Goal: Task Accomplishment & Management: Manage account settings

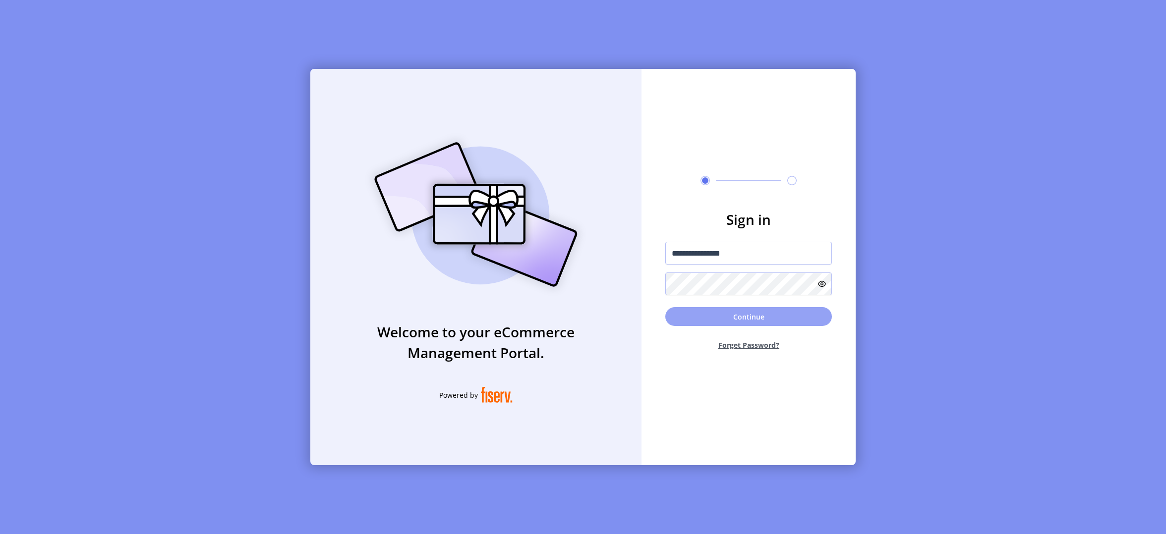
click at [707, 318] on button "Continue" at bounding box center [748, 316] width 167 height 19
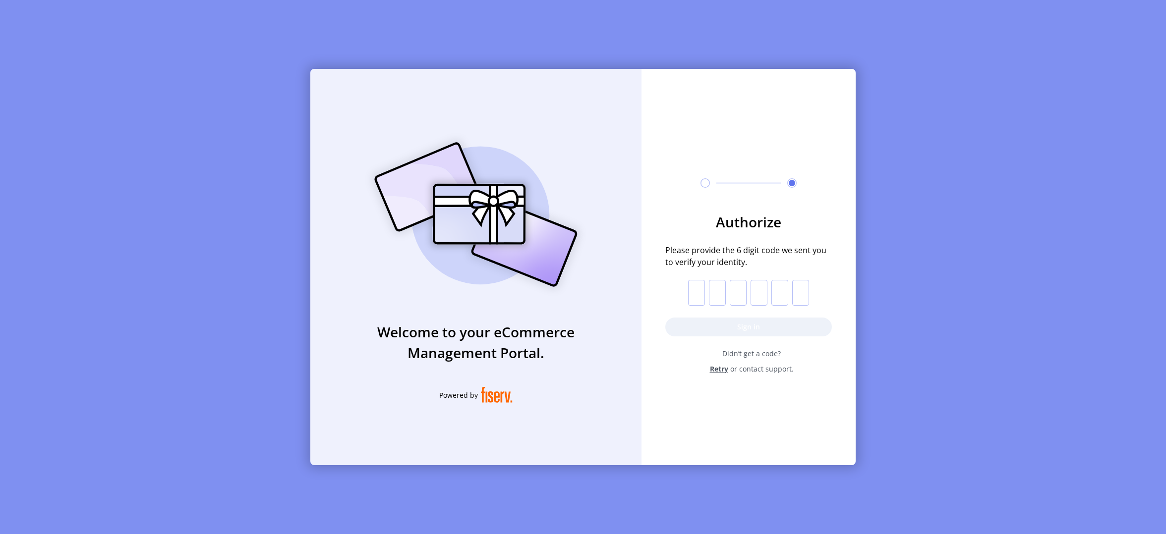
click at [698, 293] on input "text" at bounding box center [696, 293] width 17 height 26
paste input "*"
type input "*"
click at [703, 322] on button "Sign in" at bounding box center [748, 327] width 167 height 19
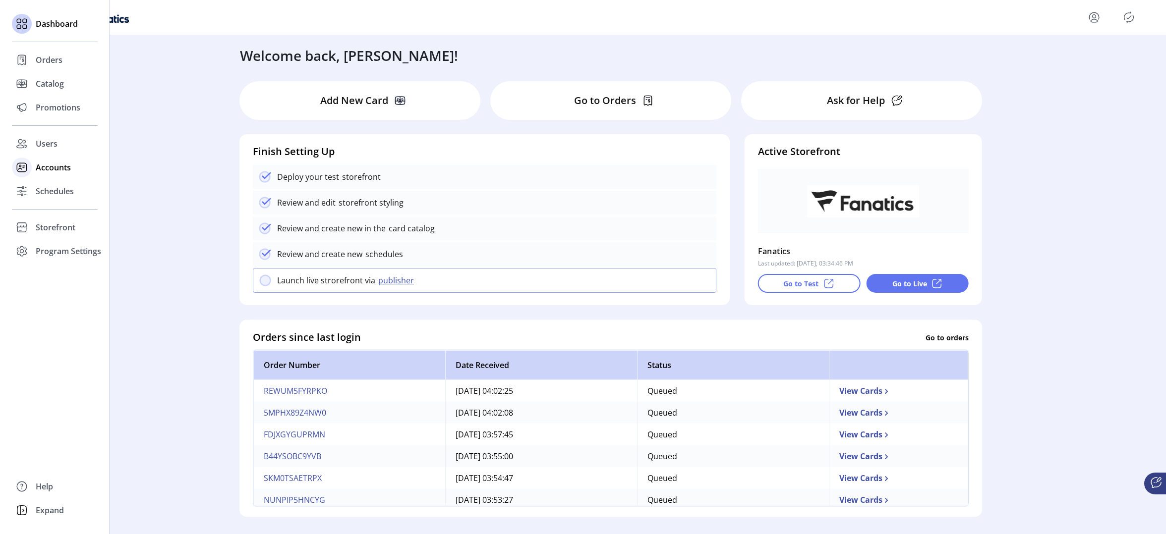
click at [46, 169] on span "Accounts" at bounding box center [53, 168] width 35 height 12
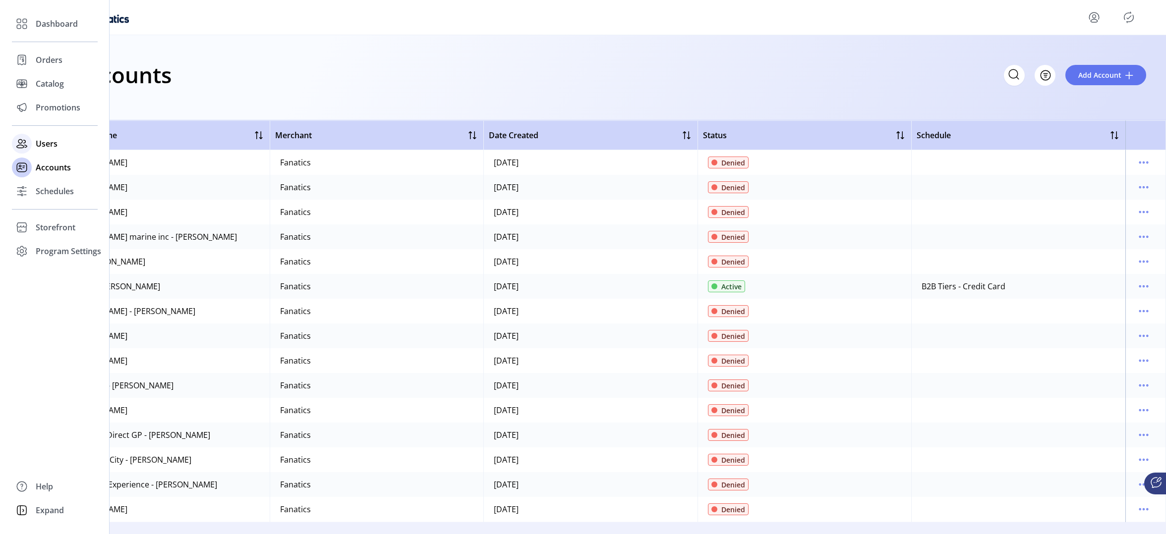
click at [50, 146] on span "Users" at bounding box center [47, 144] width 22 height 12
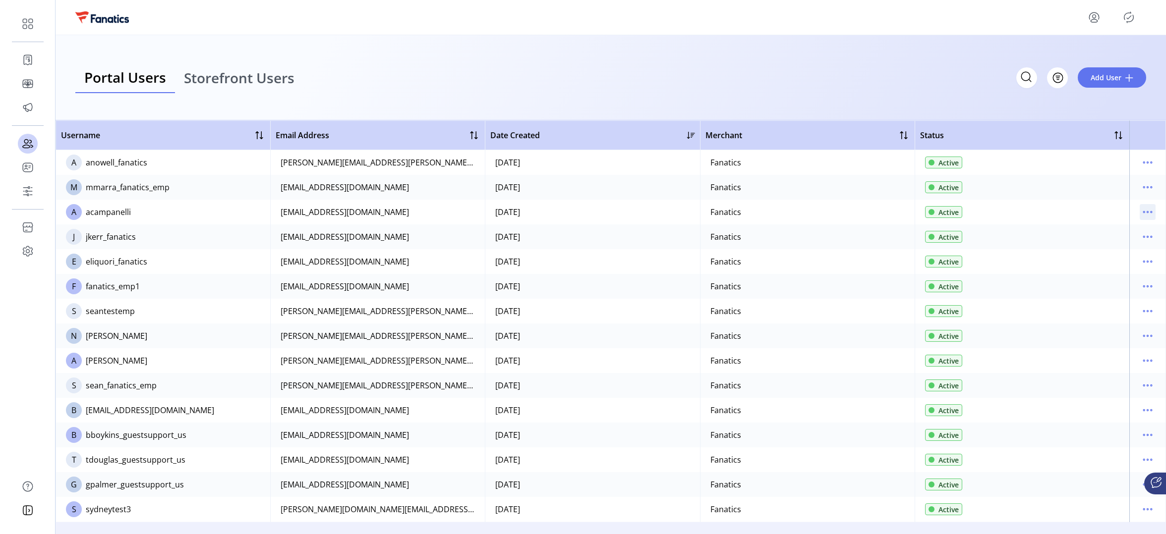
click at [1143, 211] on icon "menu" at bounding box center [1148, 212] width 16 height 16
click at [1095, 247] on span "View Details" at bounding box center [1101, 247] width 82 height 8
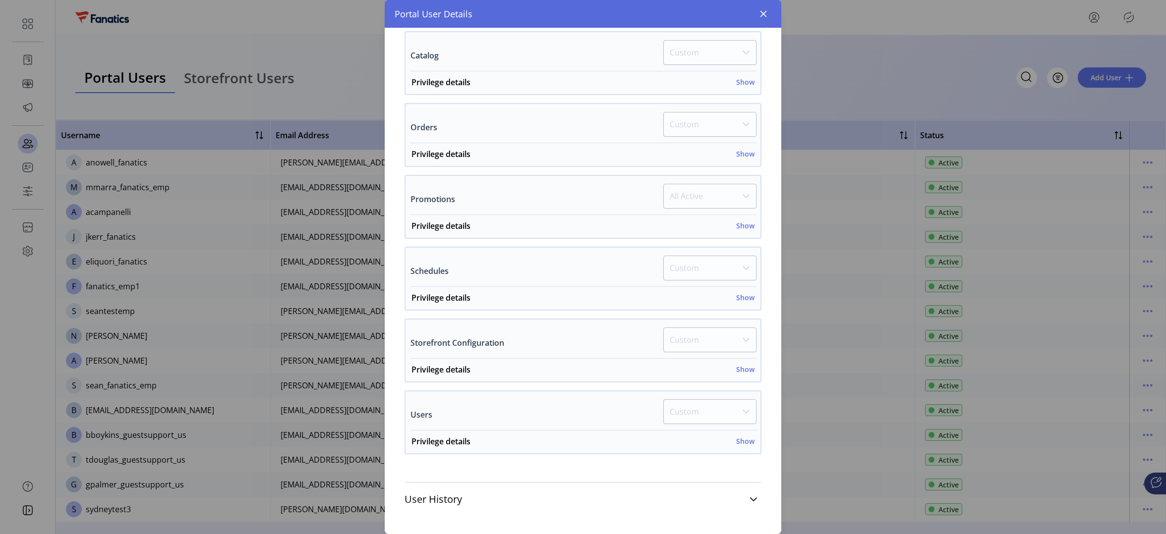
scroll to position [270, 0]
click at [742, 440] on h6 "Show" at bounding box center [745, 441] width 18 height 10
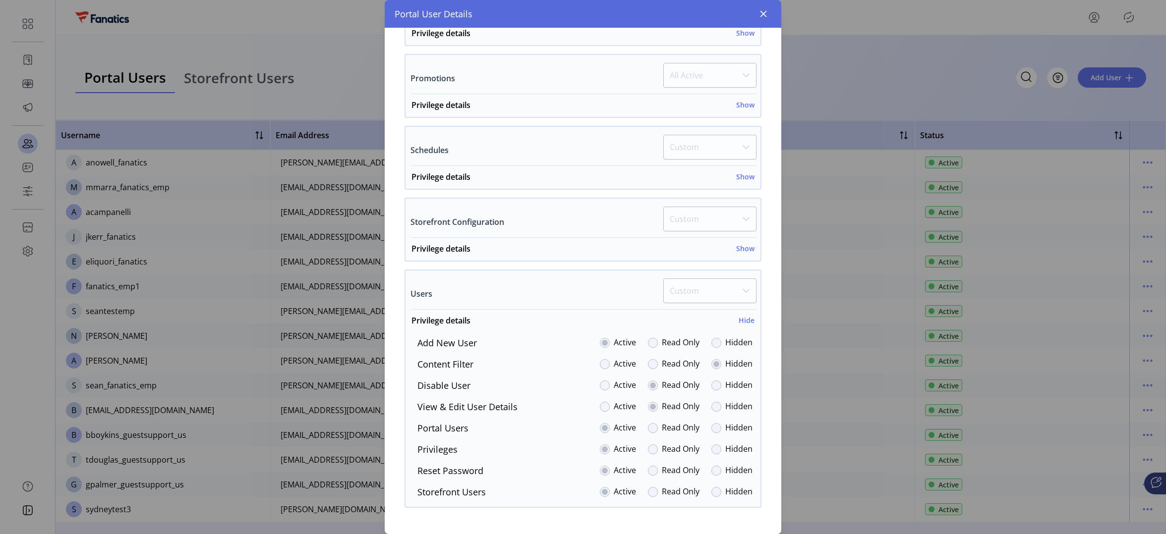
scroll to position [445, 0]
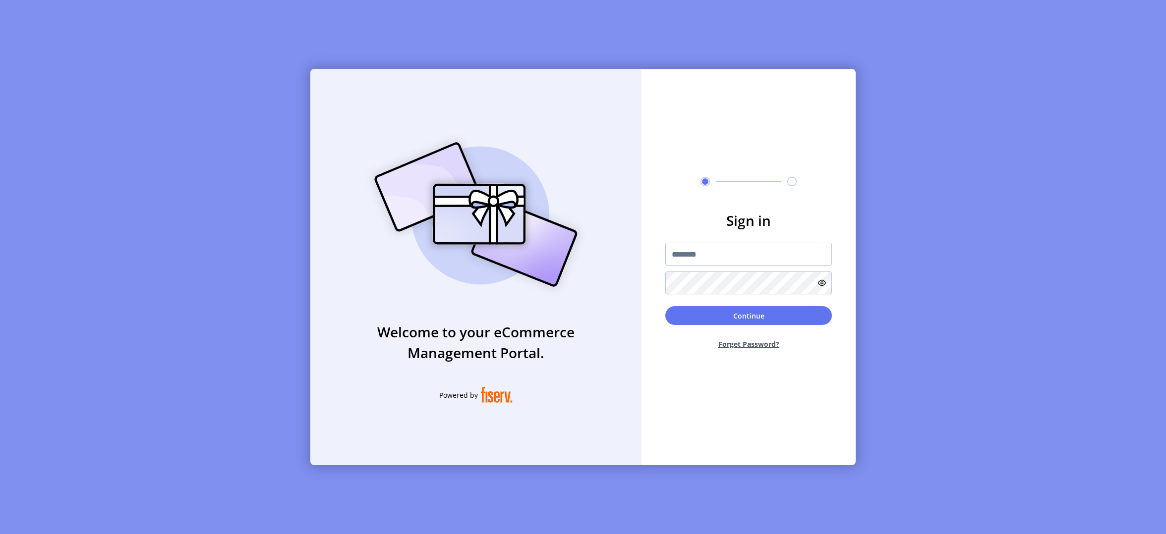
type input "**********"
